Goal: Task Accomplishment & Management: Manage account settings

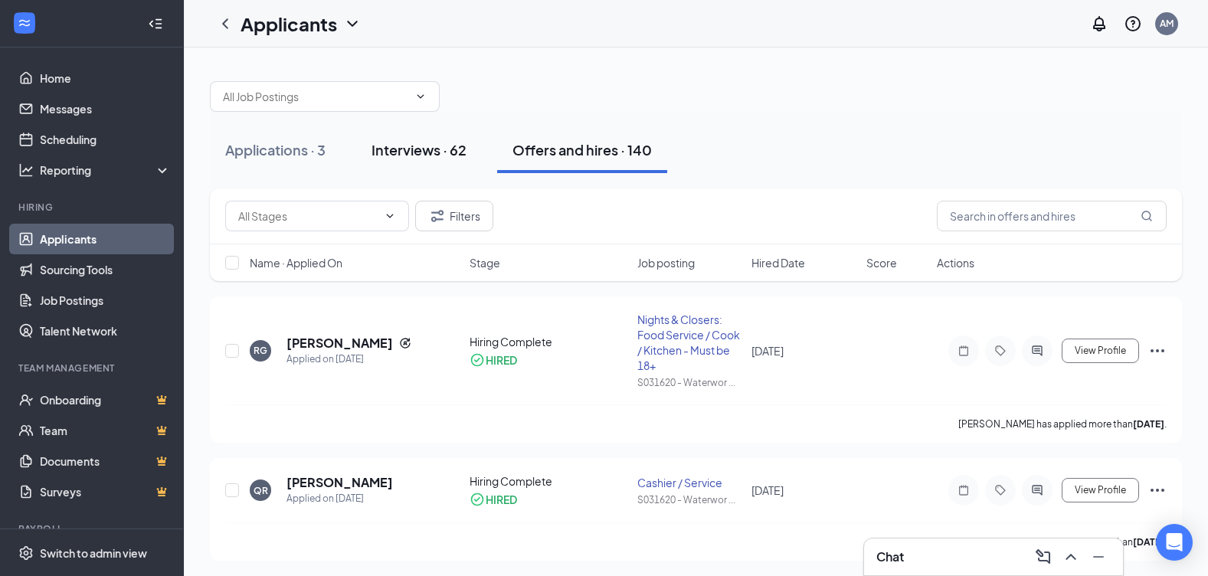
click at [450, 147] on div "Interviews · 62" at bounding box center [418, 149] width 95 height 19
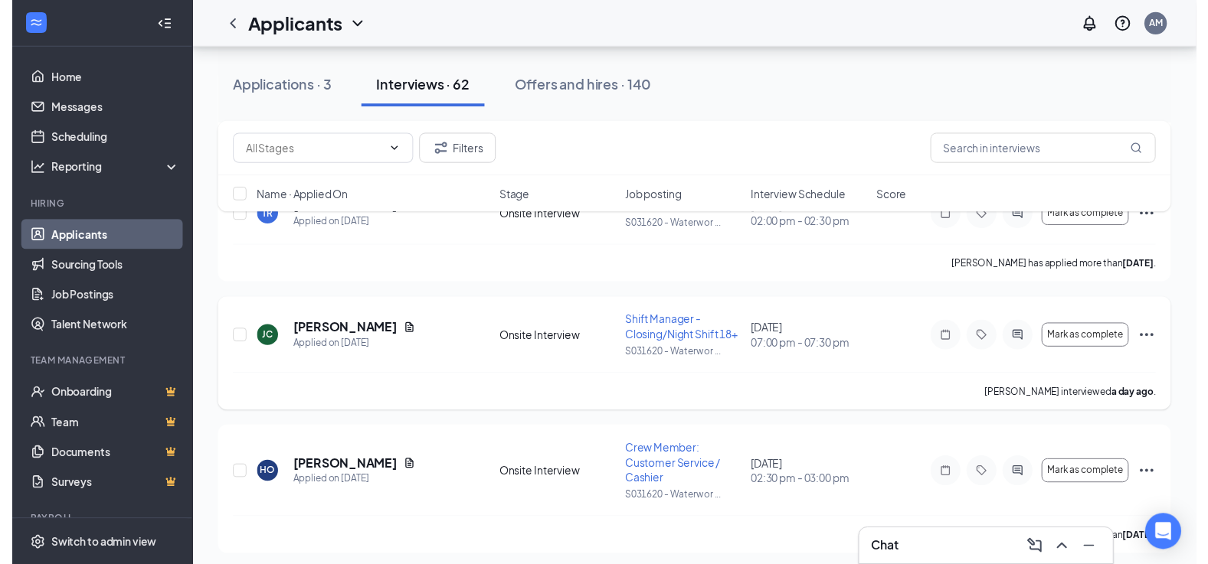
scroll to position [536, 0]
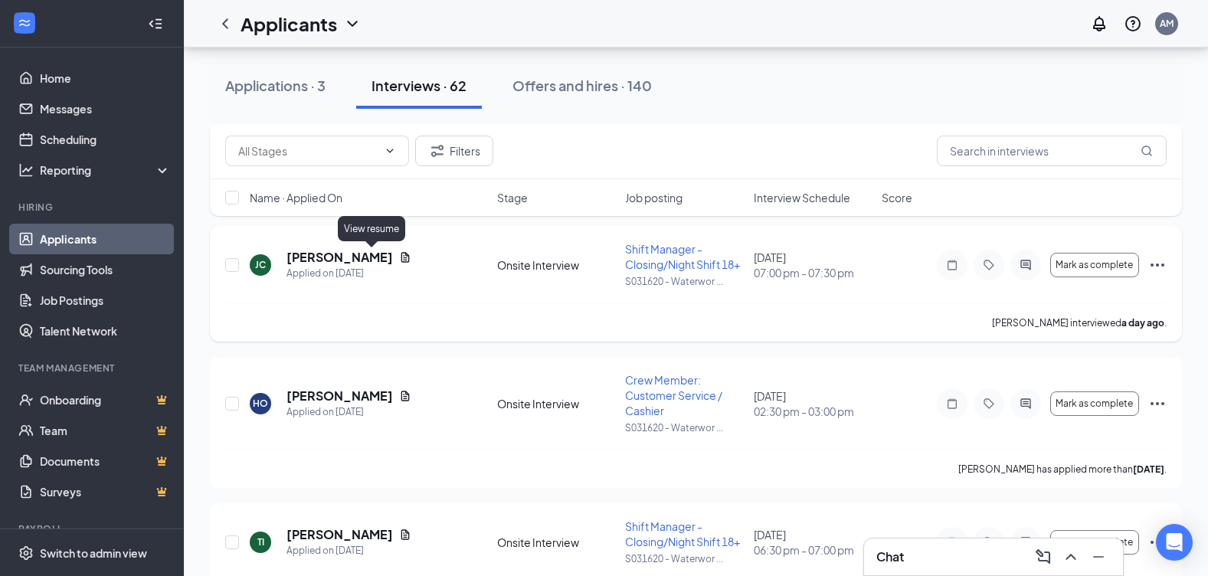
click at [401, 262] on icon "Document" at bounding box center [405, 257] width 8 height 10
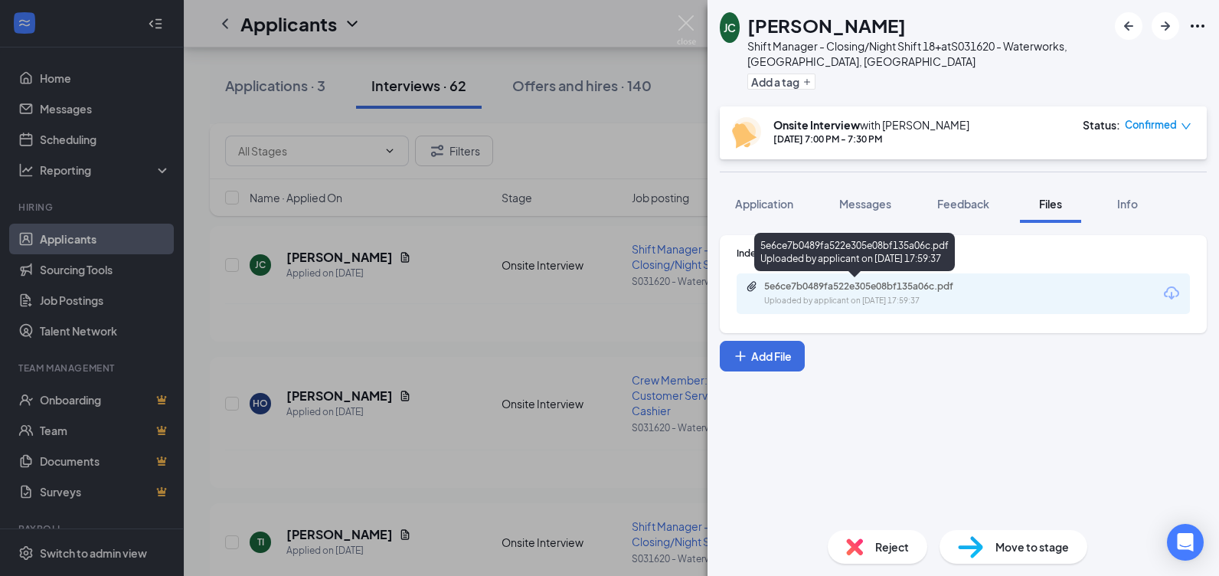
click at [839, 292] on div "5e6ce7b0489fa522e305e08bf135a06c.pdf" at bounding box center [871, 286] width 214 height 12
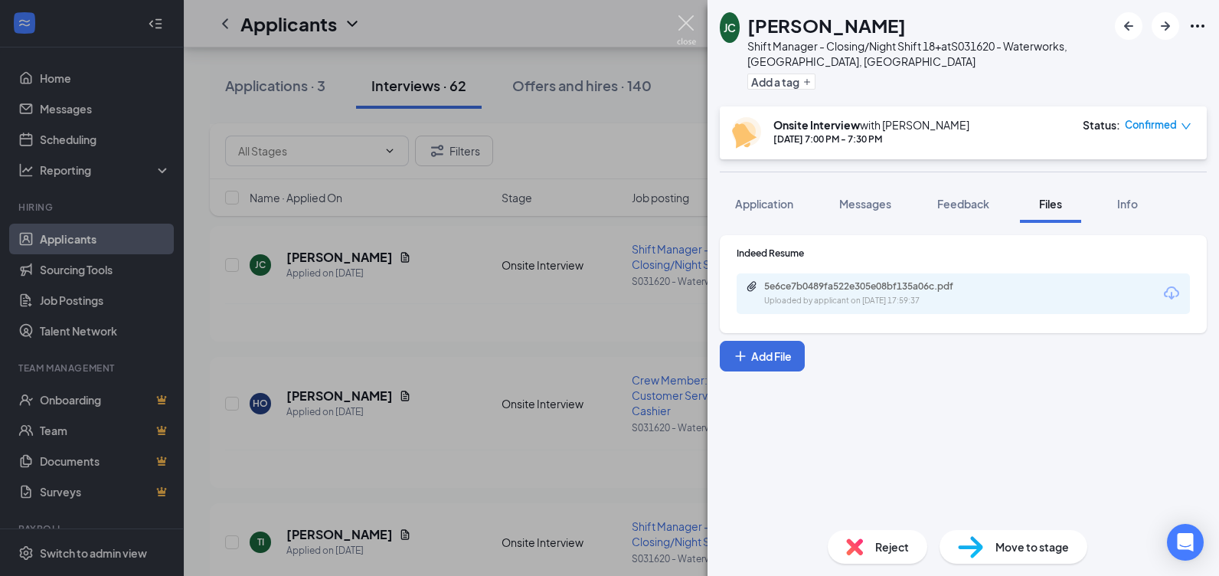
click at [683, 24] on img at bounding box center [686, 30] width 19 height 30
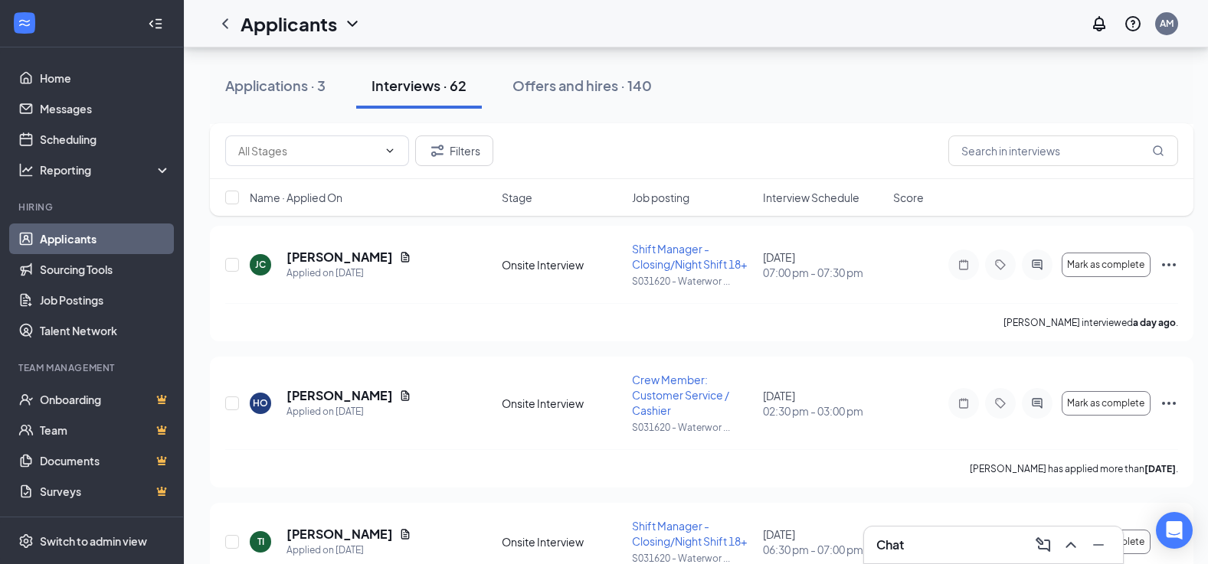
click at [832, 202] on span "Interview Schedule" at bounding box center [811, 197] width 96 height 15
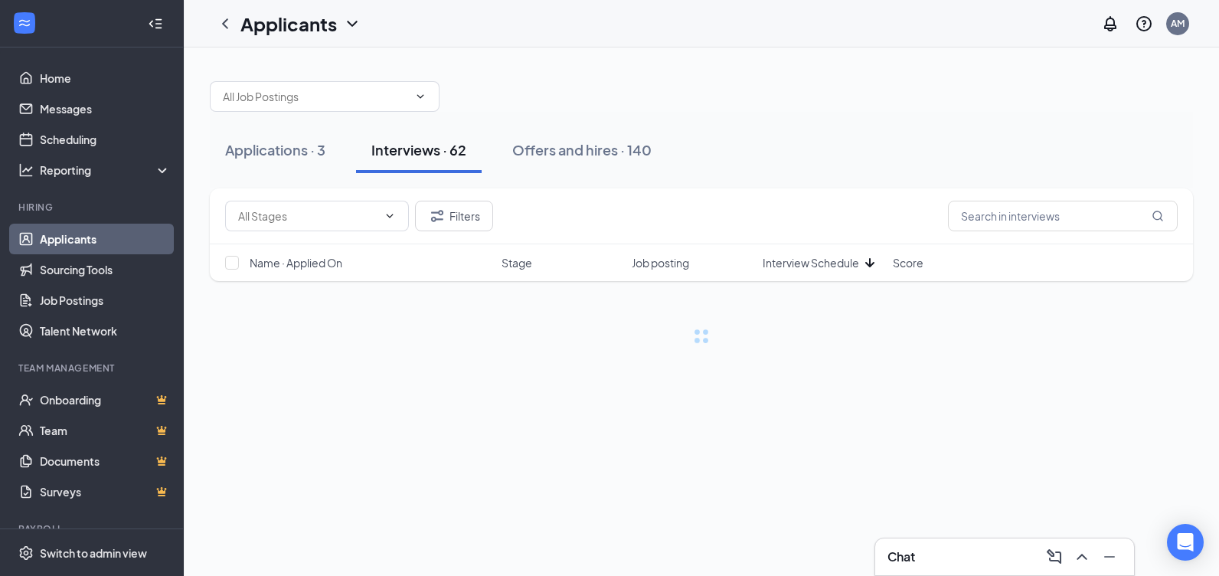
click at [818, 274] on div "Name · Applied On Stage Job posting Interview Schedule Score" at bounding box center [701, 262] width 983 height 37
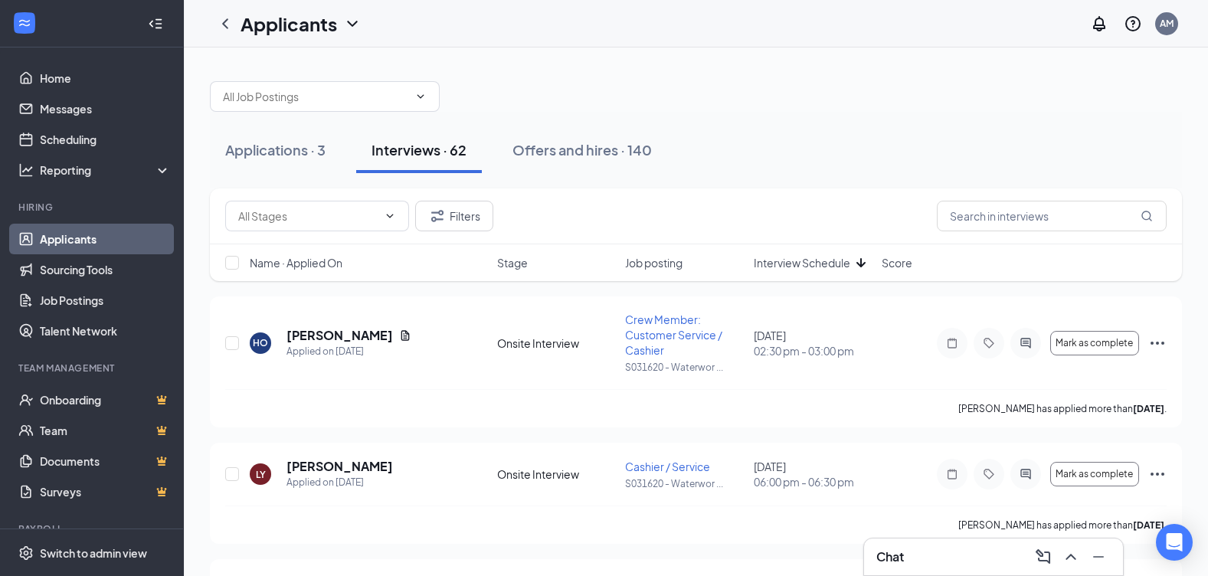
click at [798, 268] on span "Interview Schedule" at bounding box center [802, 262] width 96 height 15
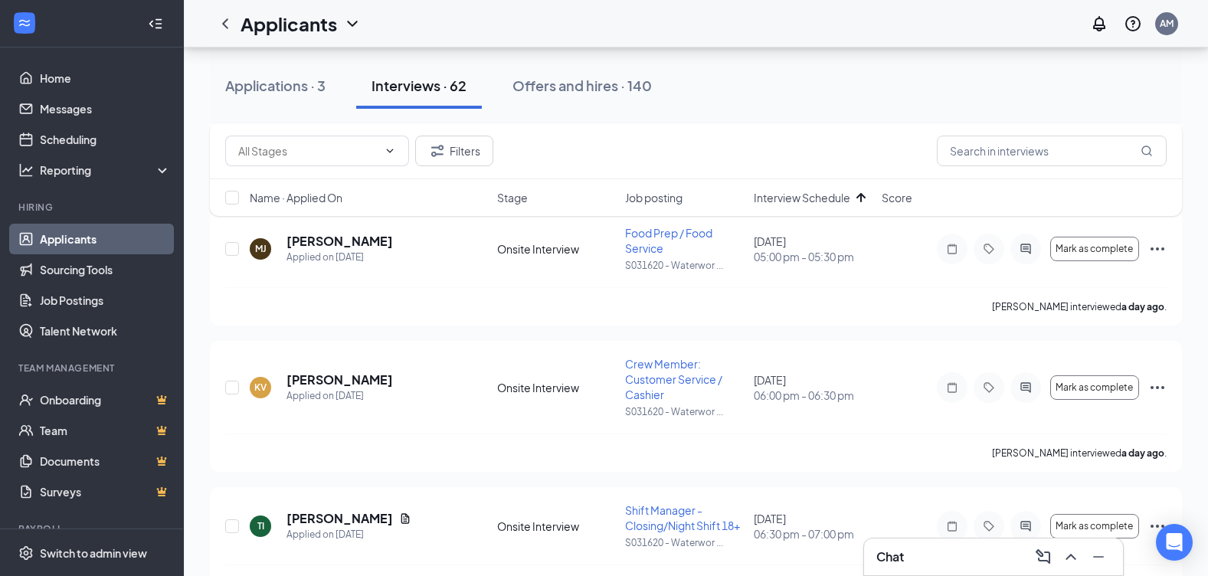
scroll to position [1302, 0]
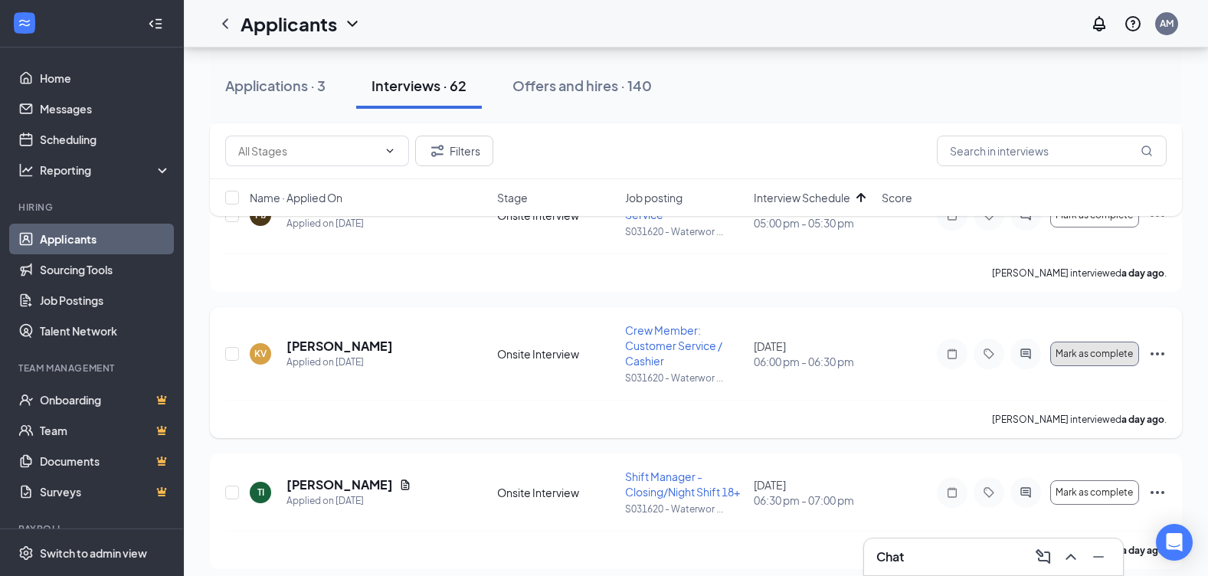
click at [1095, 355] on span "Mark as complete" at bounding box center [1093, 353] width 77 height 11
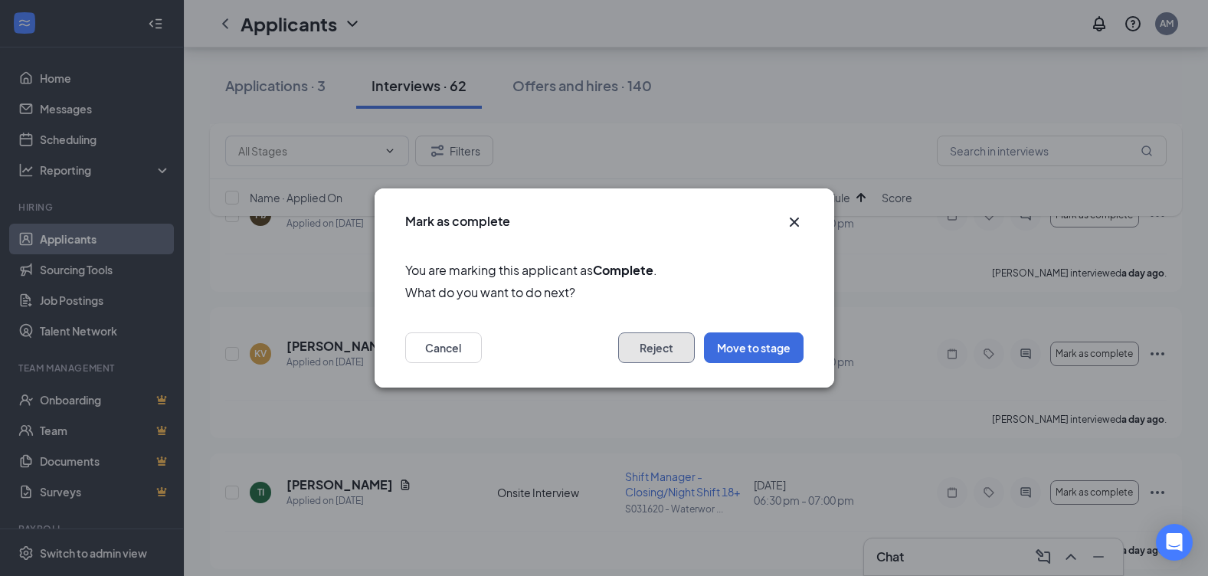
click at [643, 358] on button "Reject" at bounding box center [656, 347] width 77 height 31
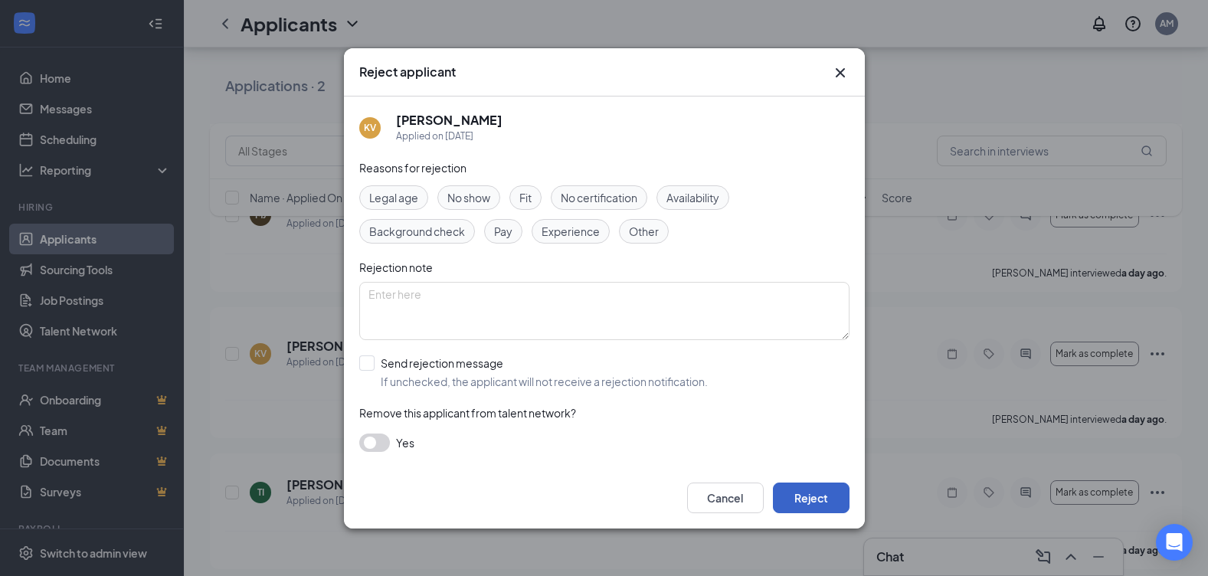
click at [796, 505] on button "Reject" at bounding box center [811, 497] width 77 height 31
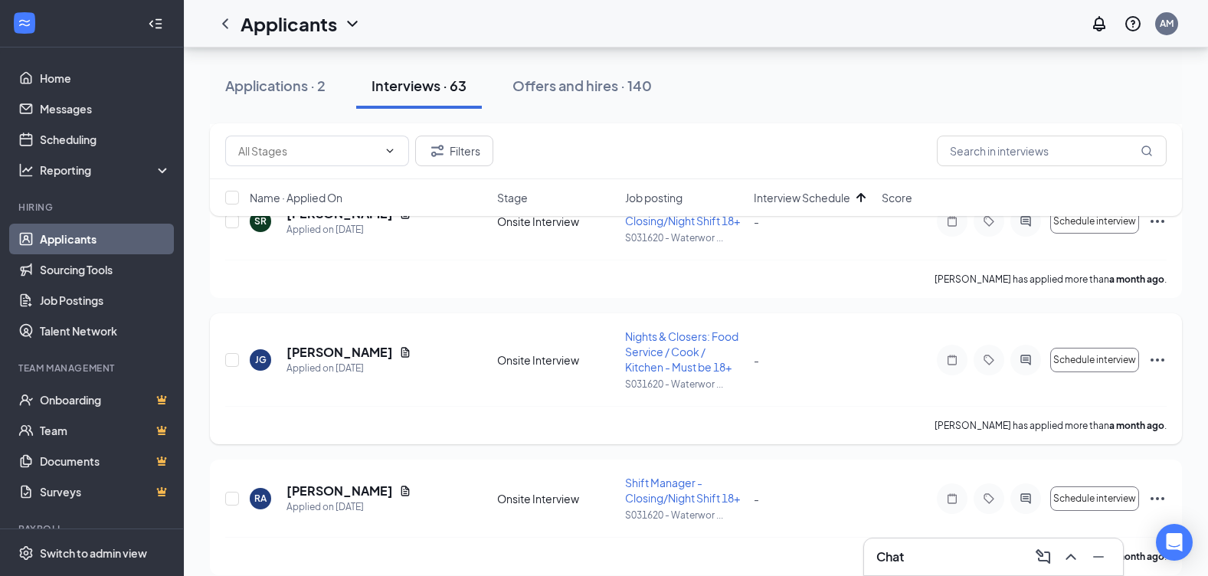
scroll to position [5667, 0]
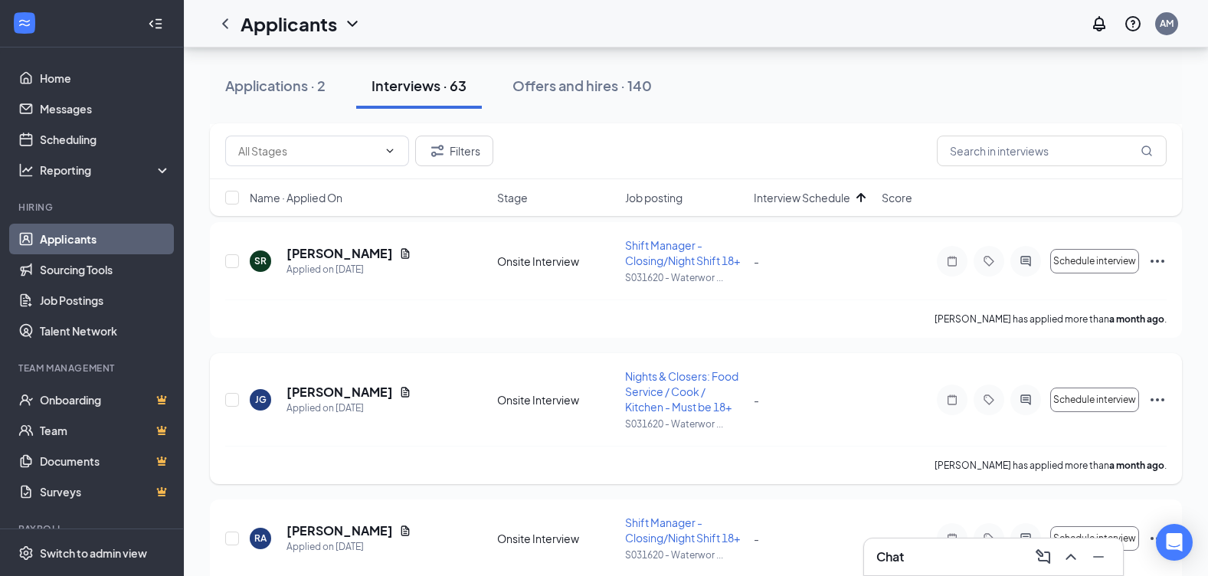
click at [1153, 398] on icon "Ellipses" at bounding box center [1157, 399] width 14 height 3
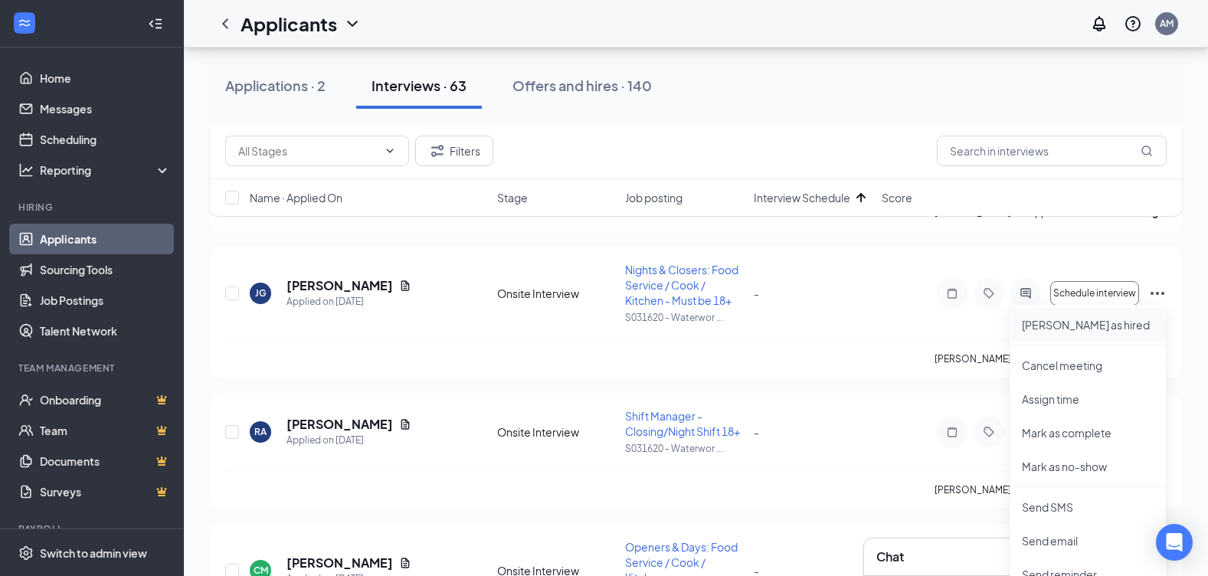
scroll to position [5820, 0]
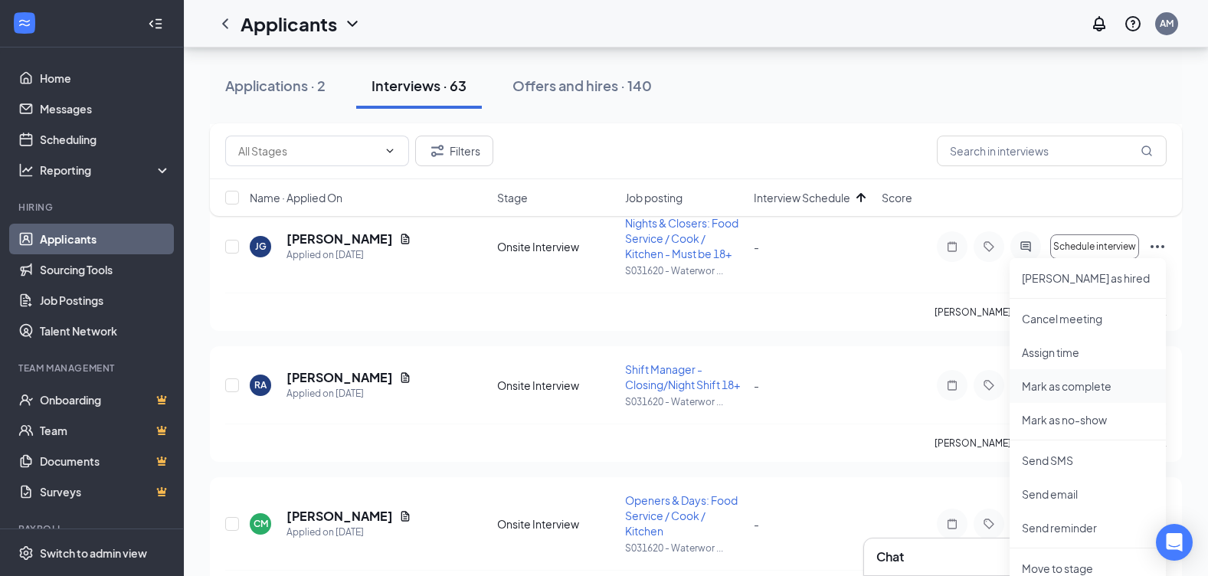
click at [1080, 387] on p "Mark as complete" at bounding box center [1088, 385] width 132 height 15
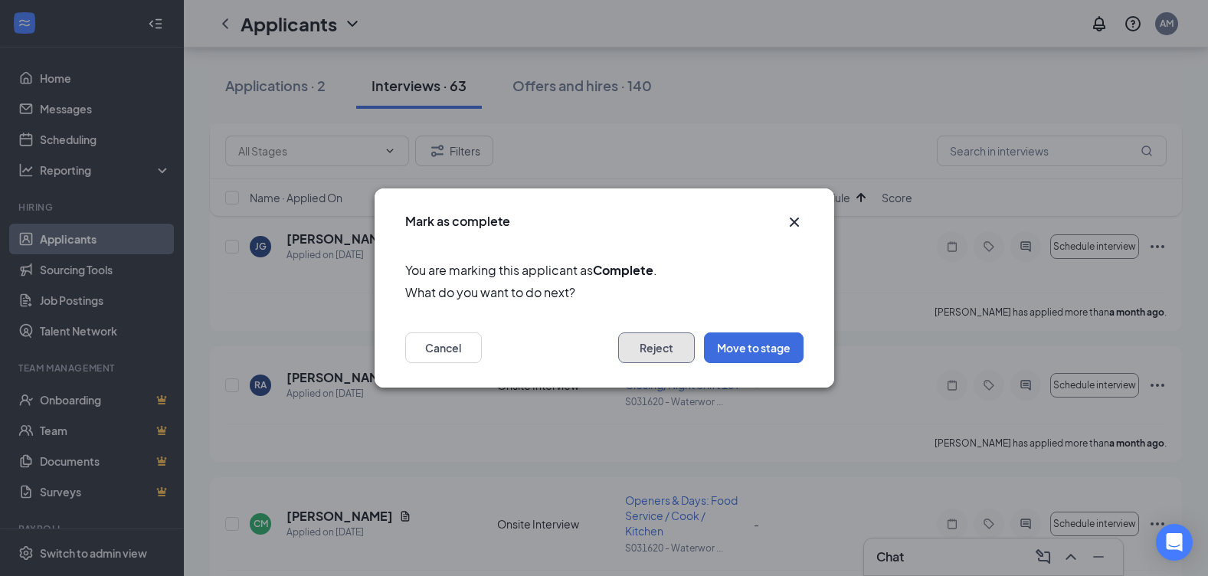
click at [649, 350] on button "Reject" at bounding box center [656, 347] width 77 height 31
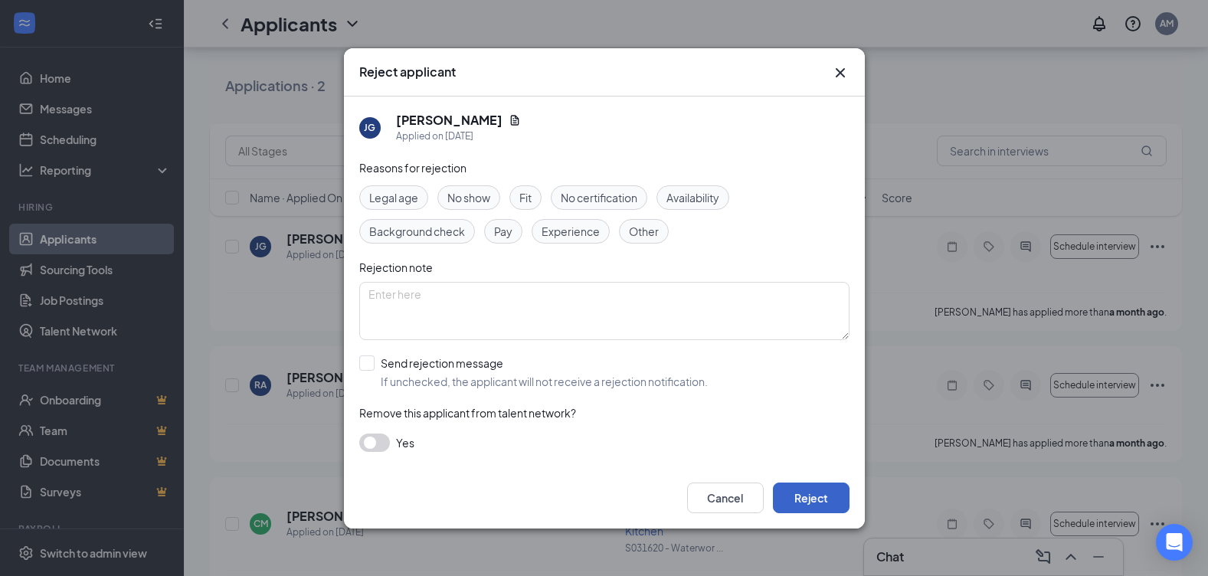
click at [807, 509] on button "Reject" at bounding box center [811, 497] width 77 height 31
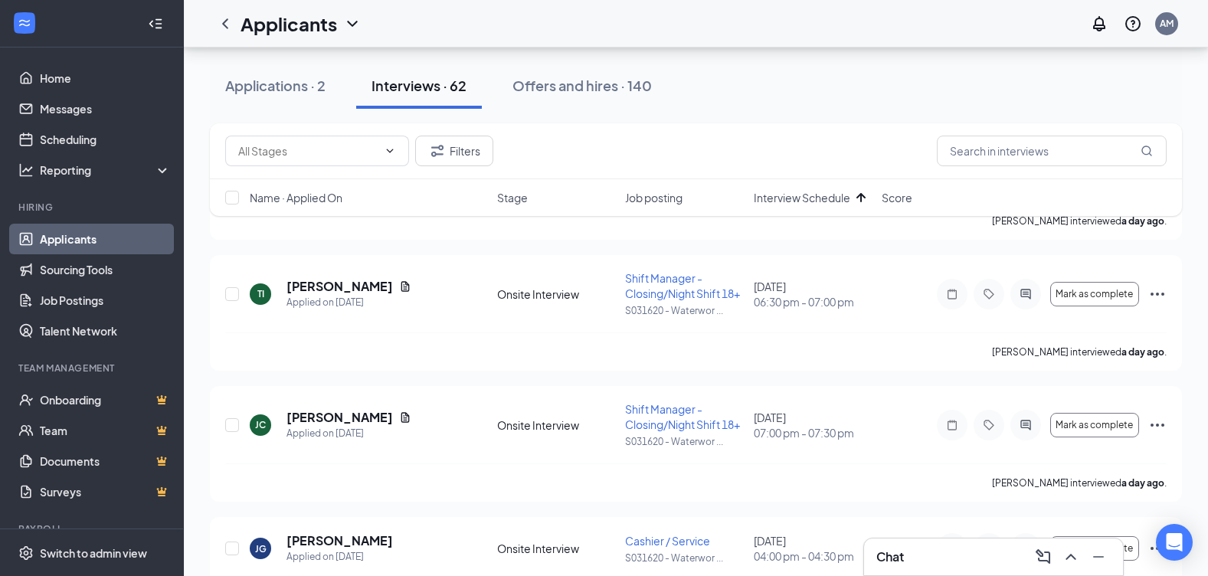
scroll to position [1378, 0]
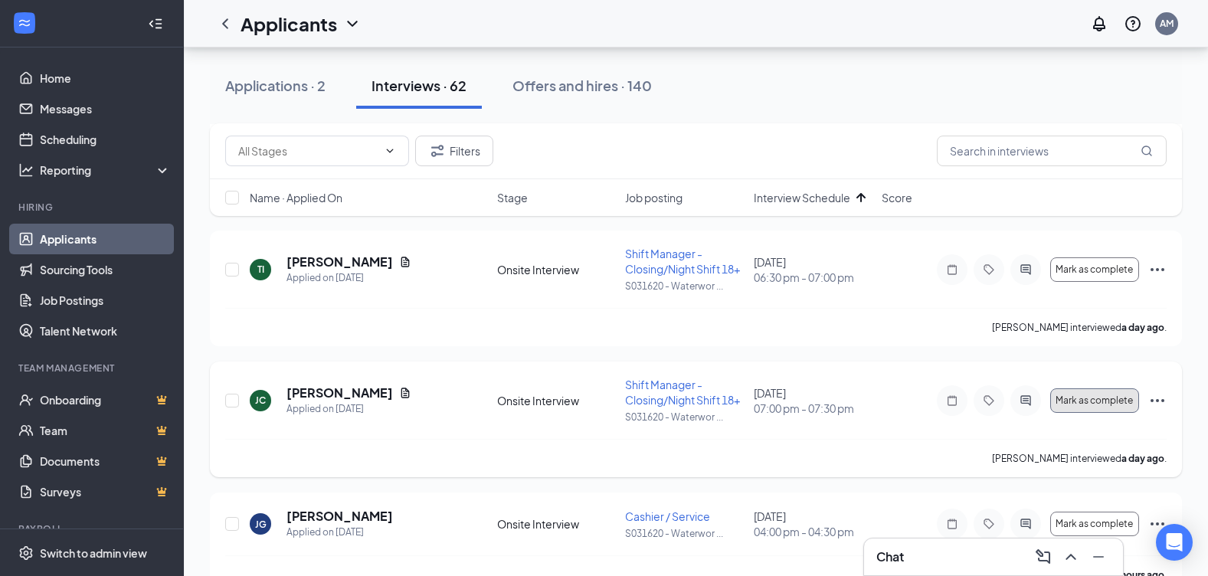
click at [1104, 394] on button "Mark as complete" at bounding box center [1094, 400] width 89 height 25
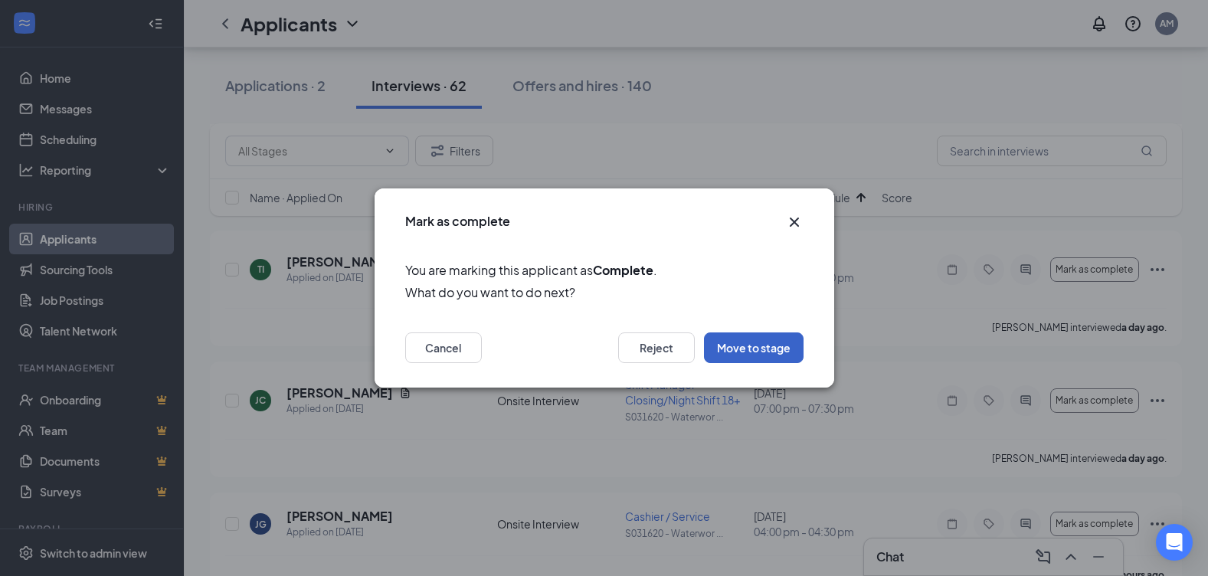
click at [773, 346] on button "Move to stage" at bounding box center [754, 347] width 100 height 31
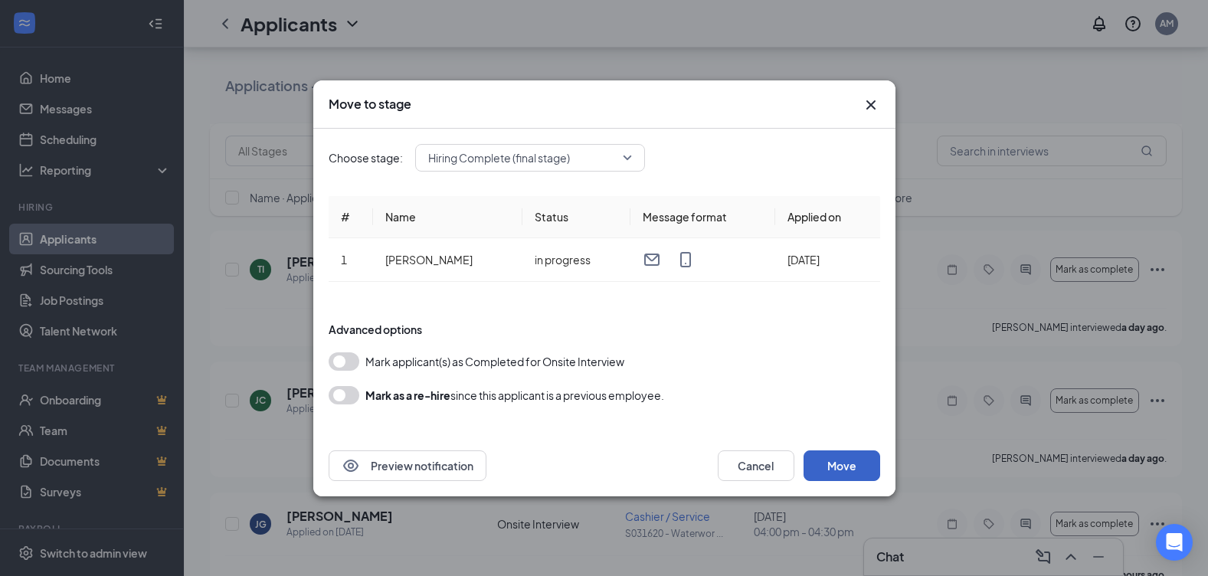
click at [860, 464] on button "Move" at bounding box center [841, 465] width 77 height 31
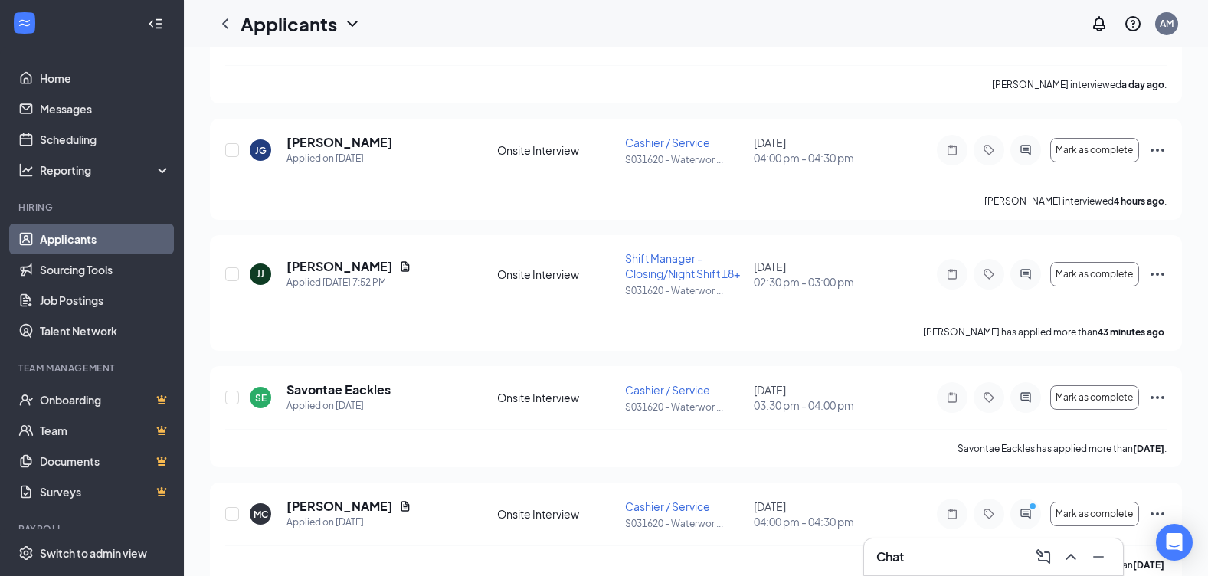
scroll to position [0, 0]
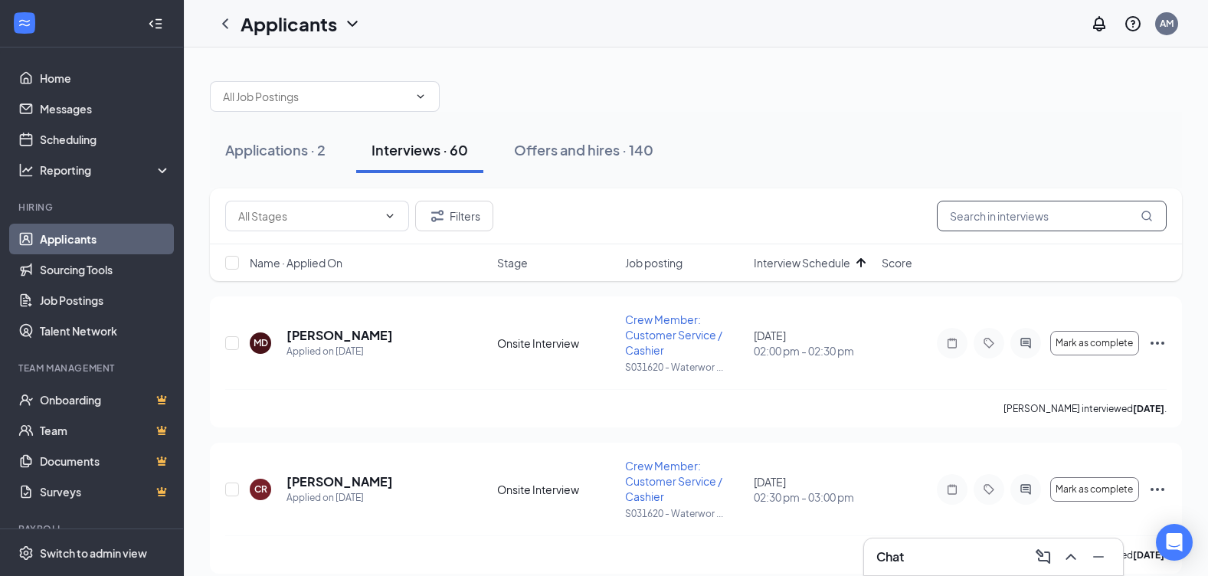
click at [1022, 218] on input "text" at bounding box center [1052, 216] width 230 height 31
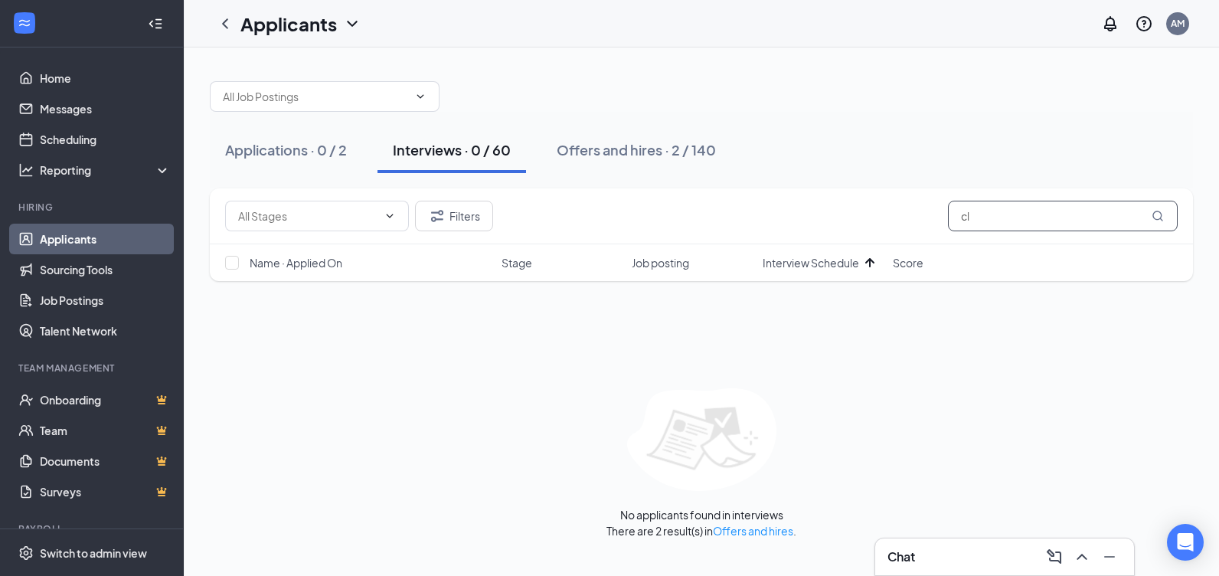
type input "c"
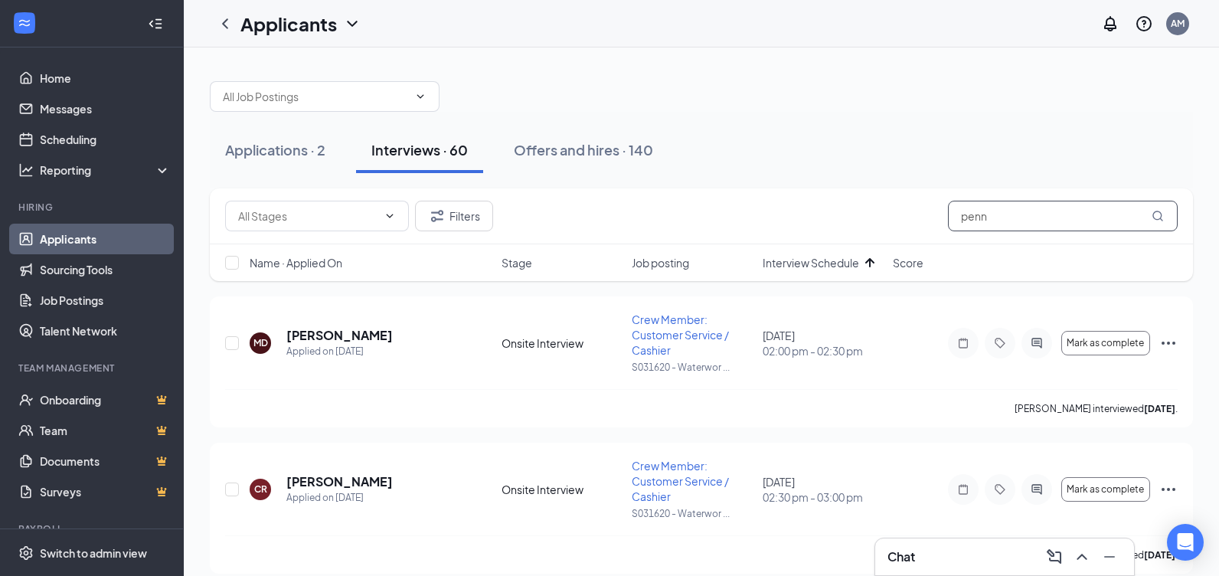
type input "penn"
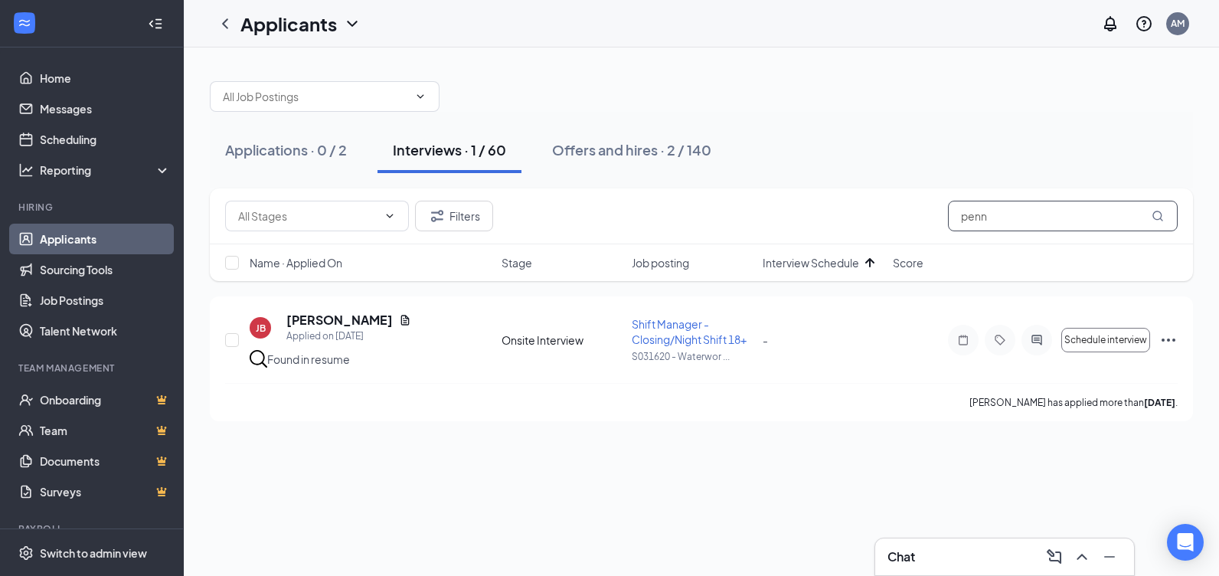
click at [1041, 215] on input "penn" at bounding box center [1063, 216] width 230 height 31
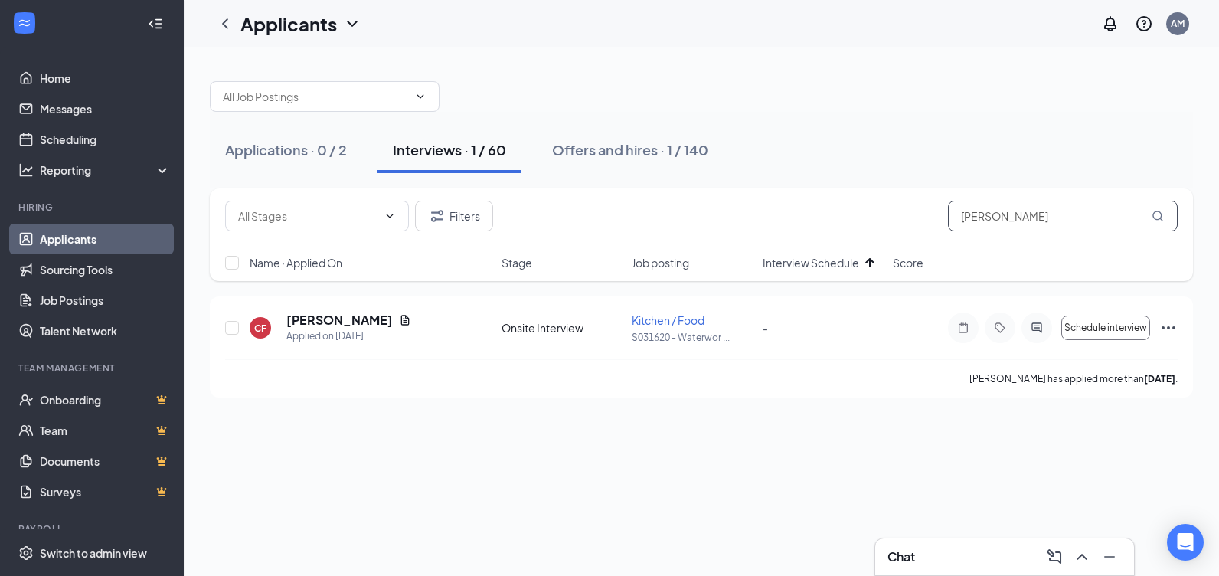
drag, startPoint x: 1006, startPoint y: 214, endPoint x: 927, endPoint y: 213, distance: 79.6
click at [927, 213] on div "Filters [PERSON_NAME]" at bounding box center [701, 216] width 953 height 31
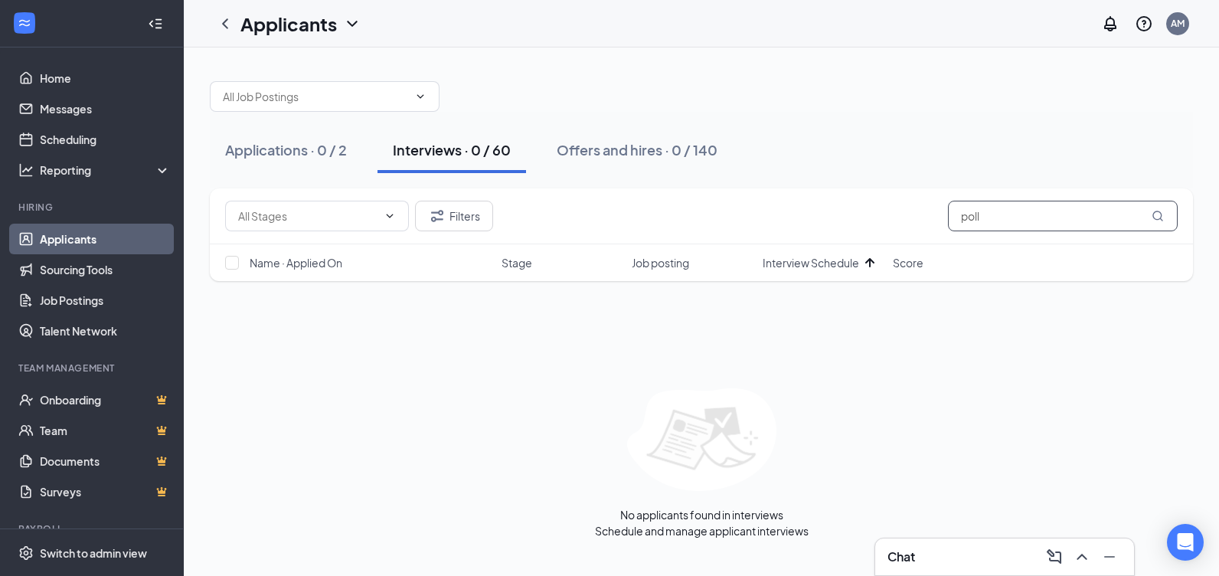
drag, startPoint x: 996, startPoint y: 224, endPoint x: 918, endPoint y: 209, distance: 79.5
click at [918, 209] on div "Filters poll" at bounding box center [701, 216] width 953 height 31
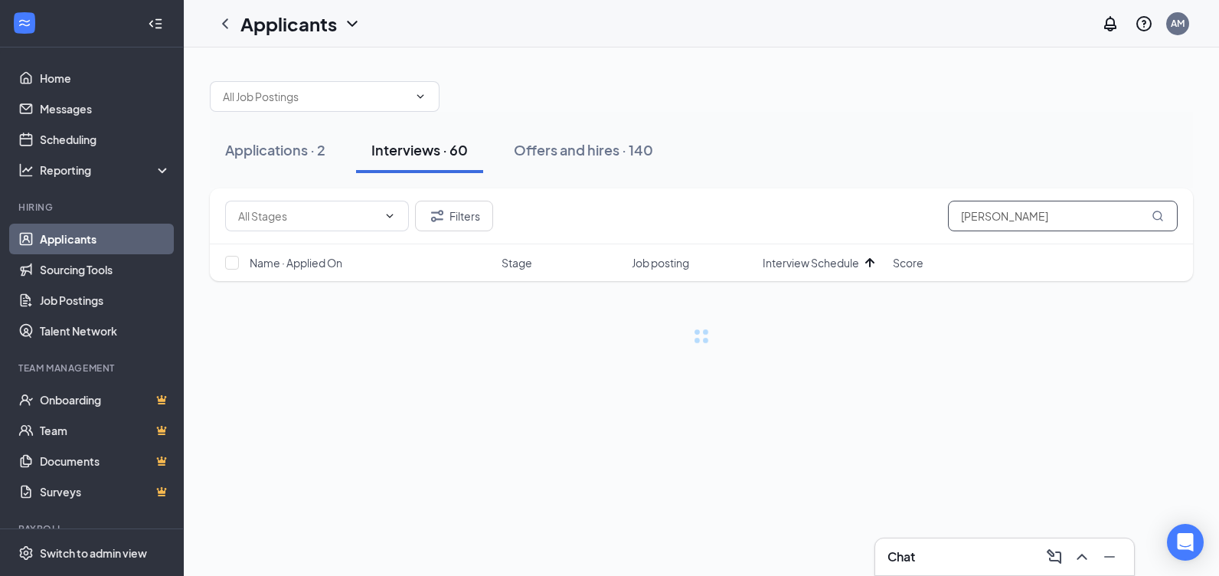
type input "[PERSON_NAME]"
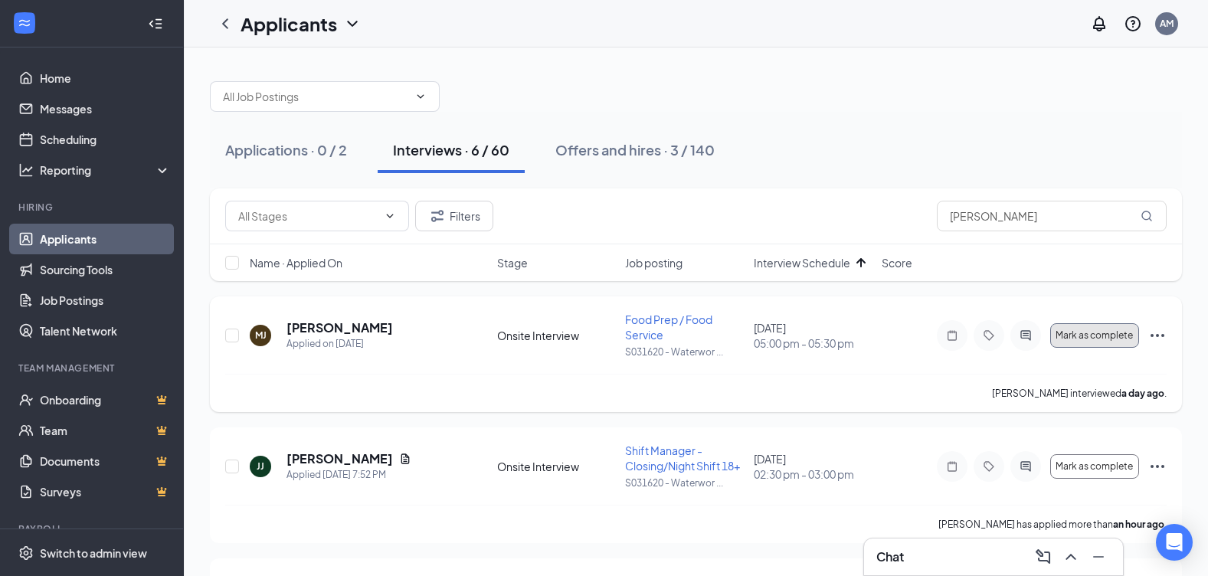
click at [1115, 342] on button "Mark as complete" at bounding box center [1094, 335] width 89 height 25
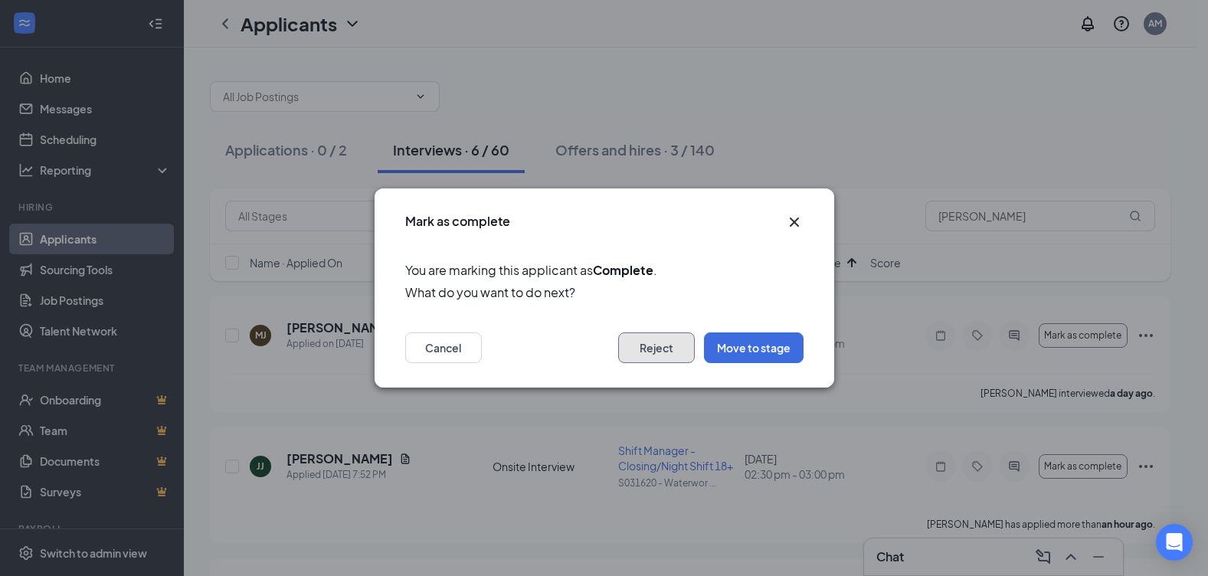
click at [657, 346] on button "Reject" at bounding box center [656, 347] width 77 height 31
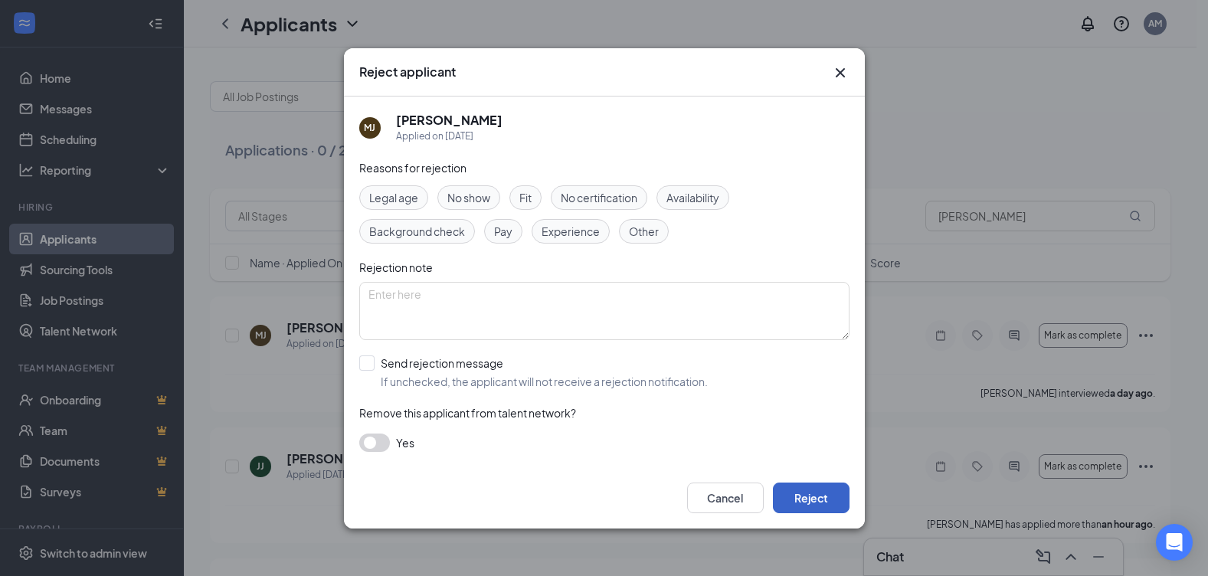
click at [800, 497] on button "Reject" at bounding box center [811, 497] width 77 height 31
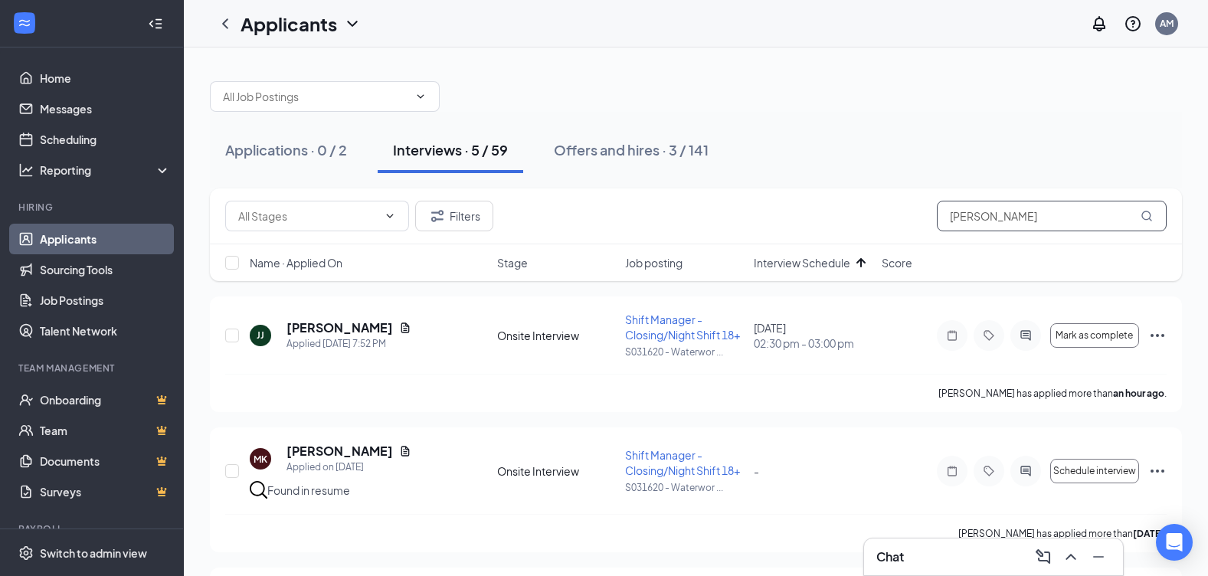
drag, startPoint x: 1042, startPoint y: 223, endPoint x: 848, endPoint y: 214, distance: 194.7
click at [848, 214] on div "Filters [PERSON_NAME]" at bounding box center [695, 216] width 941 height 31
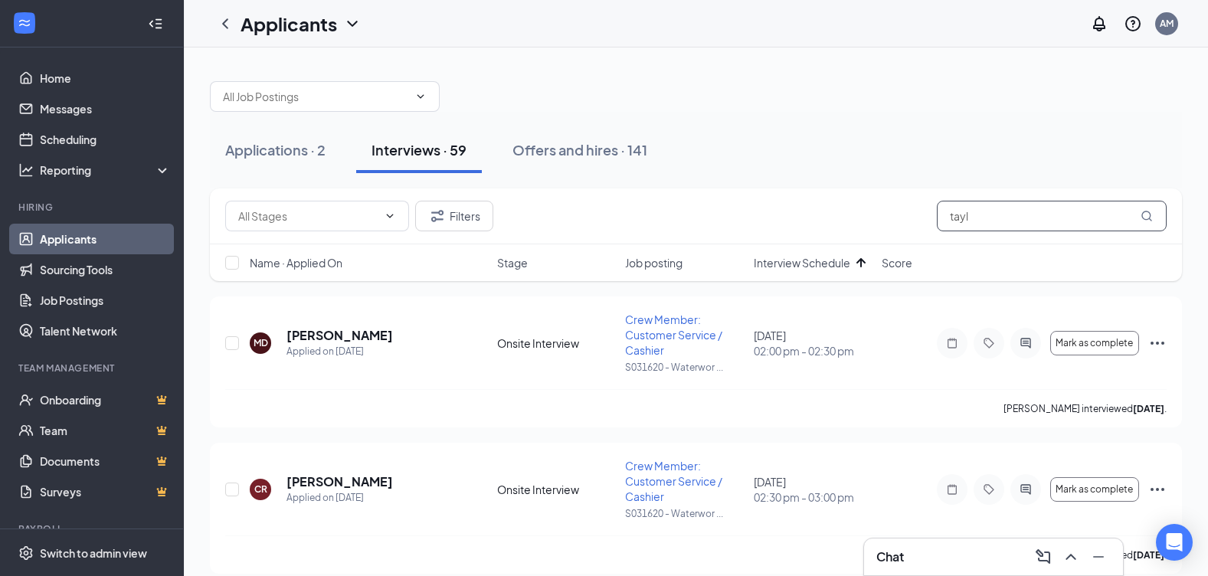
type input "tayl"
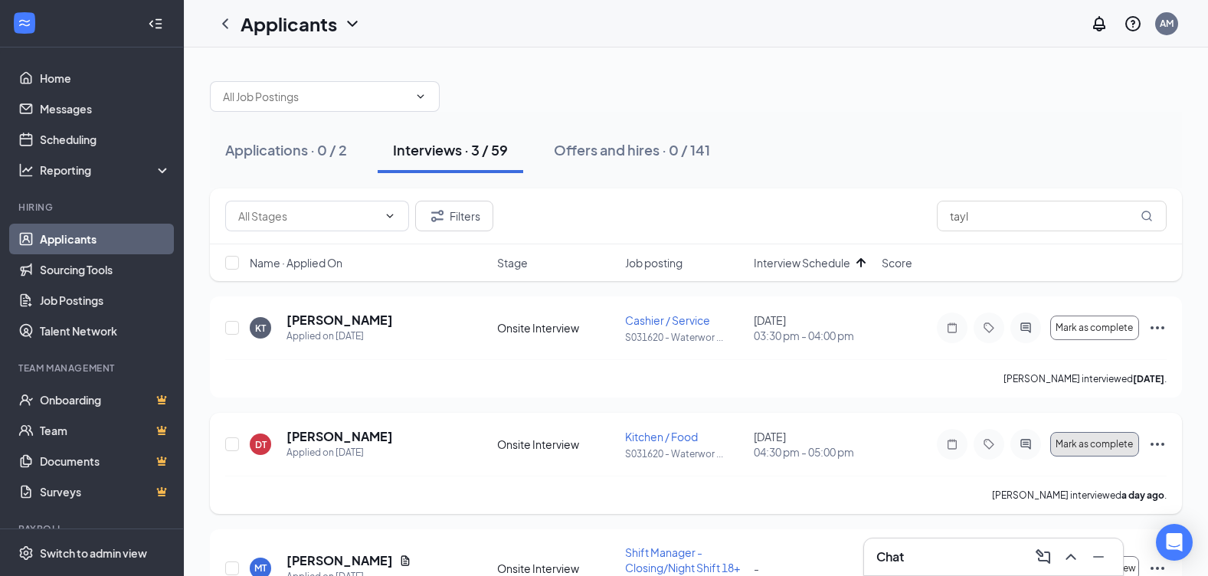
click at [1069, 436] on button "Mark as complete" at bounding box center [1094, 444] width 89 height 25
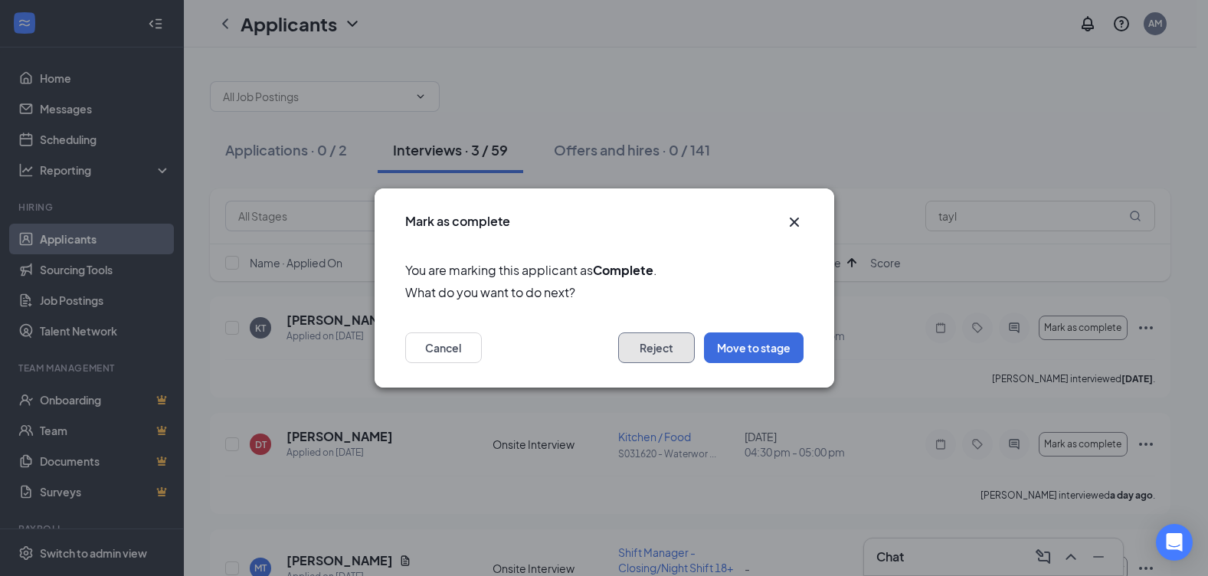
click at [670, 345] on button "Reject" at bounding box center [656, 347] width 77 height 31
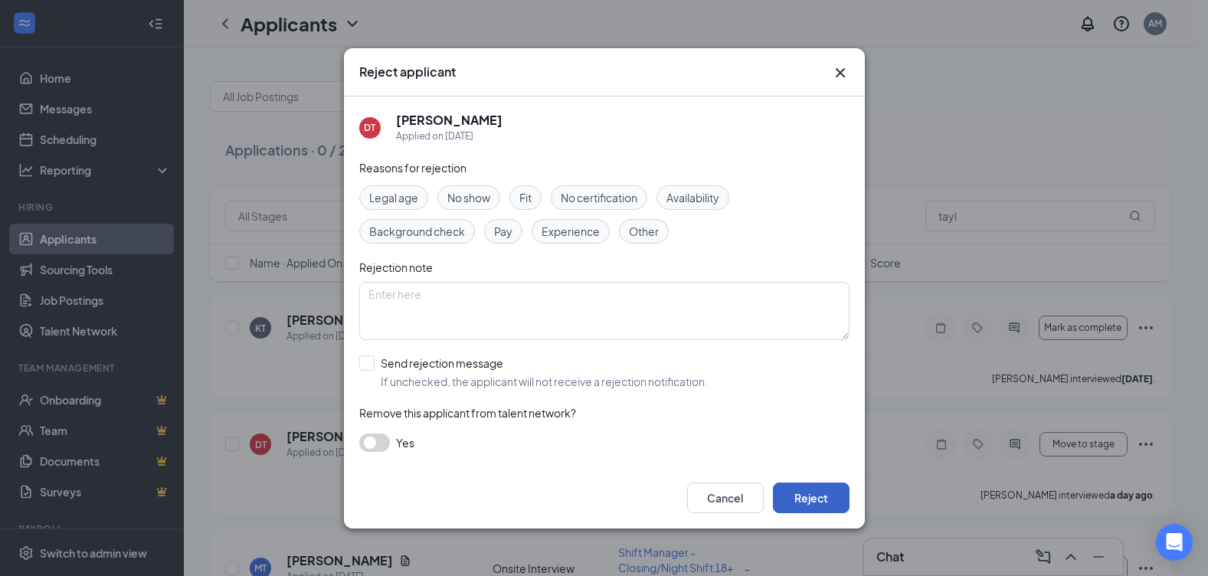
click at [827, 504] on button "Reject" at bounding box center [811, 497] width 77 height 31
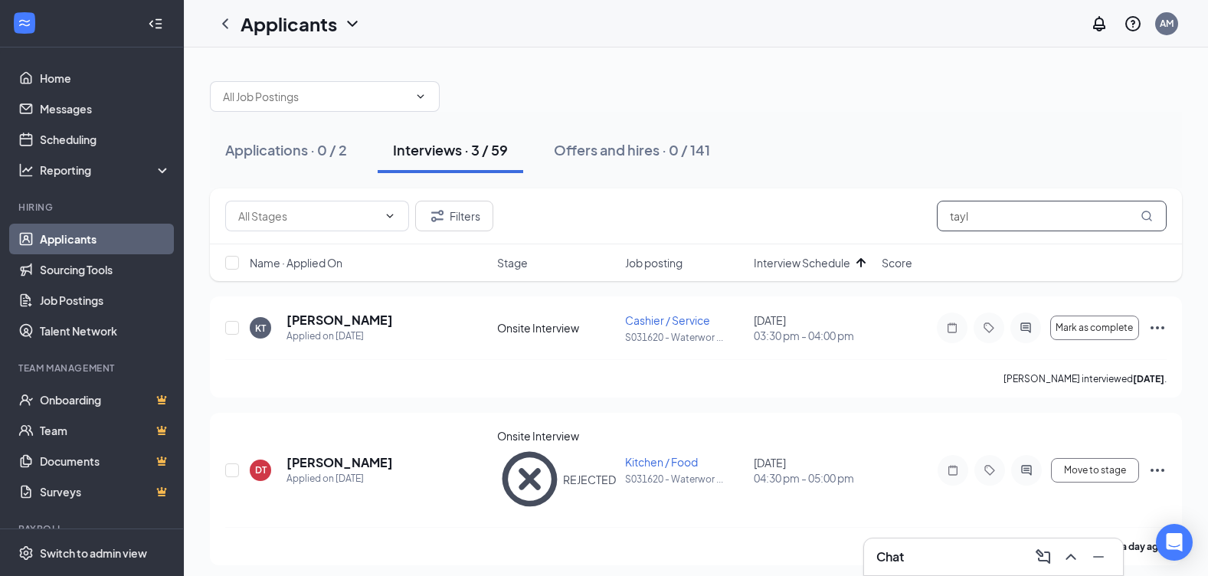
click at [1007, 217] on input "tayl" at bounding box center [1052, 216] width 230 height 31
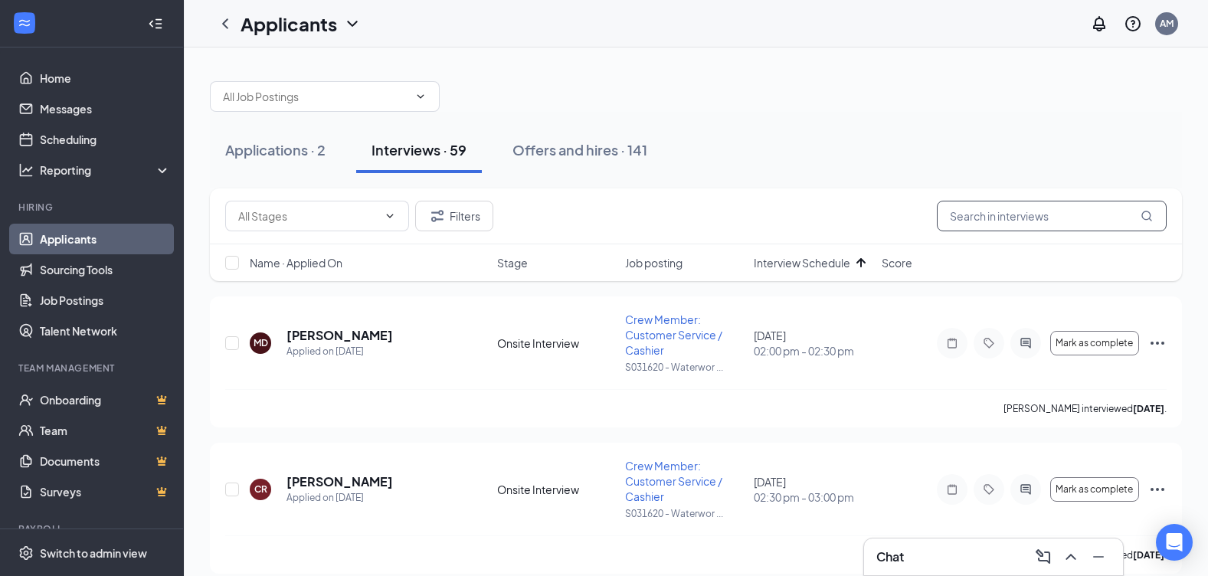
click at [1007, 217] on input "text" at bounding box center [1052, 216] width 230 height 31
type input "[PERSON_NAME]"
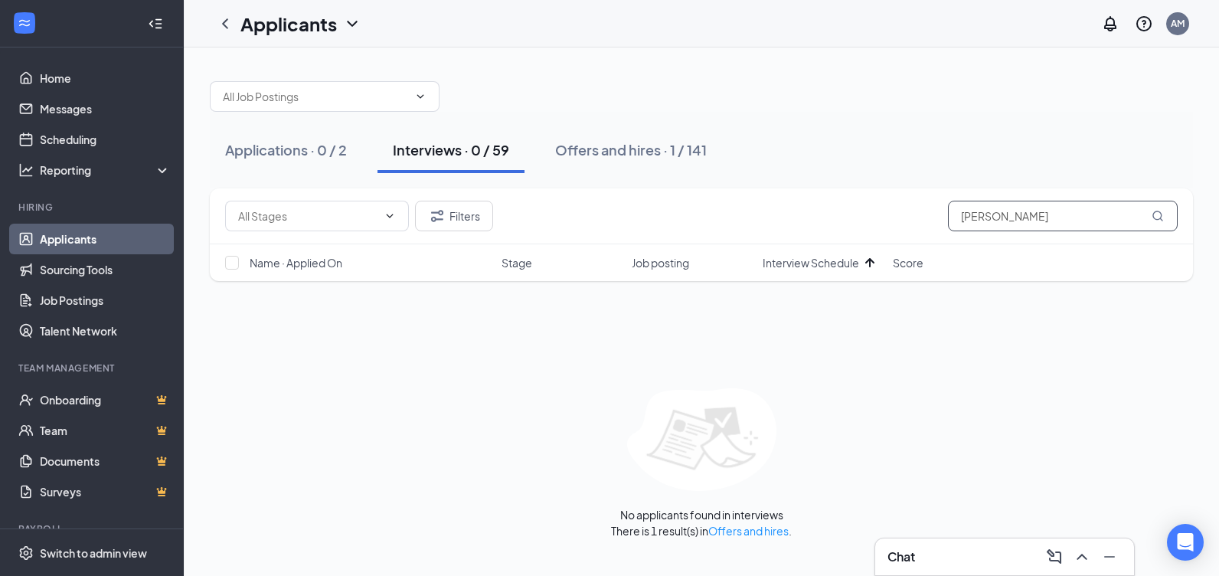
drag, startPoint x: 1005, startPoint y: 217, endPoint x: 905, endPoint y: 204, distance: 101.3
click at [905, 204] on div "Filters [PERSON_NAME]" at bounding box center [701, 216] width 953 height 31
